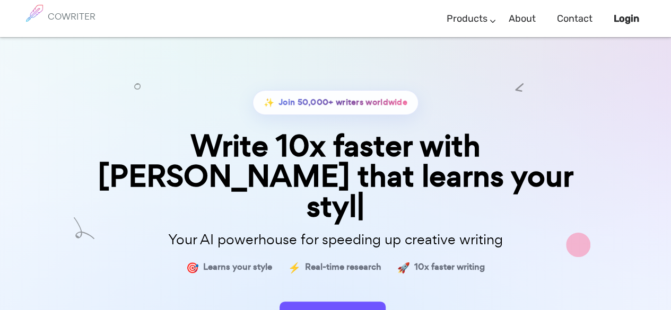
click at [316, 294] on form "Start Now" at bounding box center [336, 312] width 530 height 37
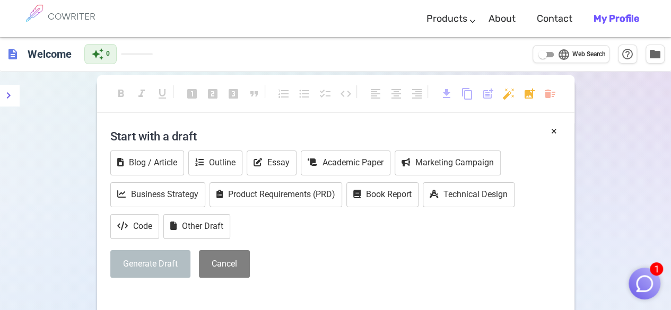
click at [203, 135] on h4 "Start with a draft" at bounding box center [335, 136] width 451 height 25
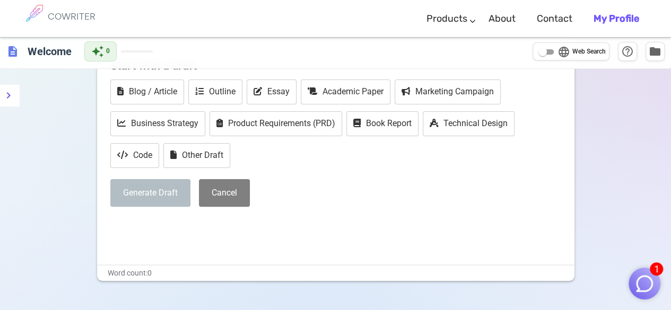
scroll to position [79, 0]
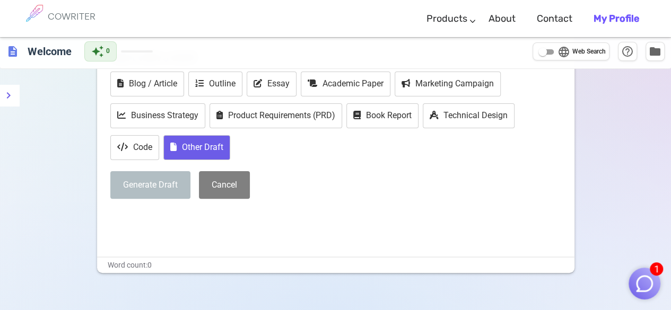
click at [201, 142] on button "Other Draft" at bounding box center [196, 147] width 67 height 25
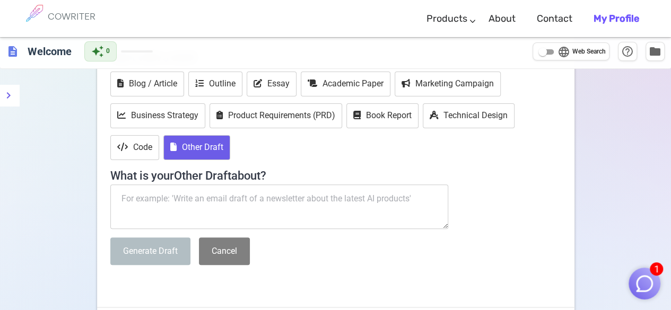
click at [206, 210] on textarea at bounding box center [279, 207] width 338 height 45
paste textarea "Lo-Ips’do Sitam Conse Adip Elitsedd Eiusm tem, Incid Utlaboree, (Dolorem: Aliqu…"
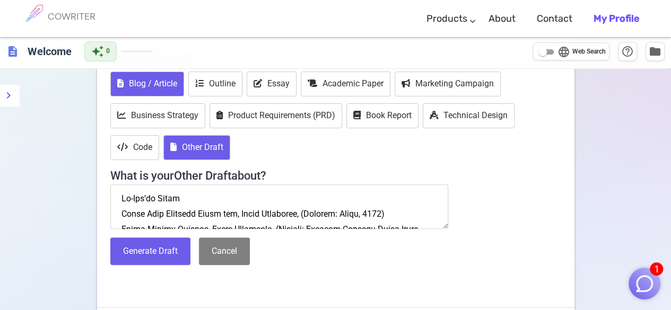
scroll to position [1259, 0]
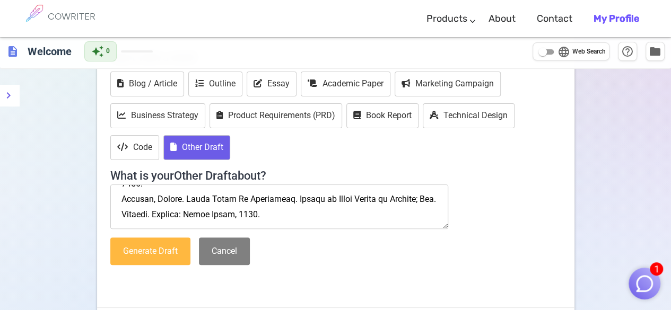
type textarea "Lo-Ips’do Sitam Conse Adip Elitsedd Eiusm tem, Incid Utlaboree, (Dolorem: Aliqu…"
click at [157, 250] on button "Generate Draft" at bounding box center [150, 252] width 80 height 28
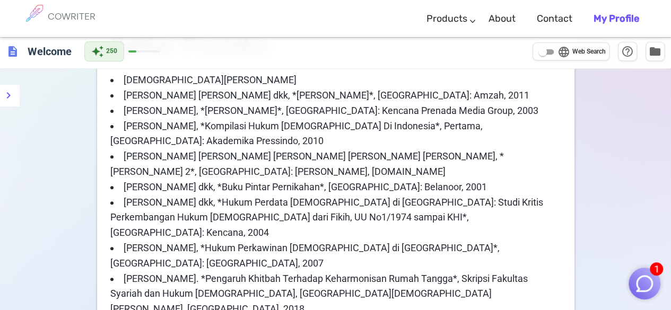
scroll to position [0, 0]
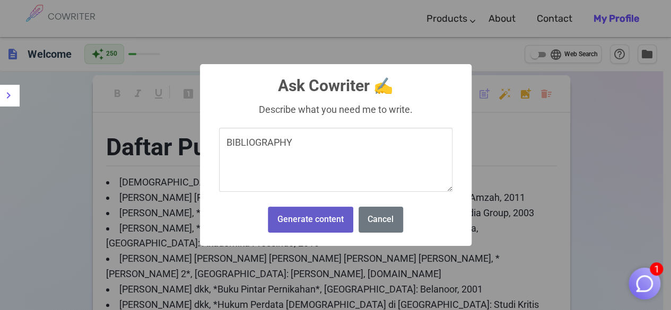
type textarea "BIBLIOGRAPHY"
click at [315, 225] on button "Generate content" at bounding box center [310, 220] width 85 height 26
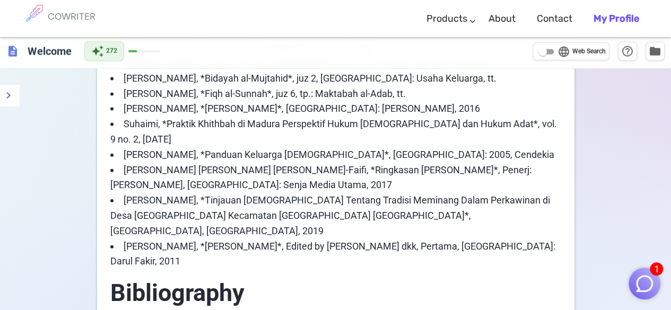
scroll to position [1113, 0]
